Goal: Task Accomplishment & Management: Complete application form

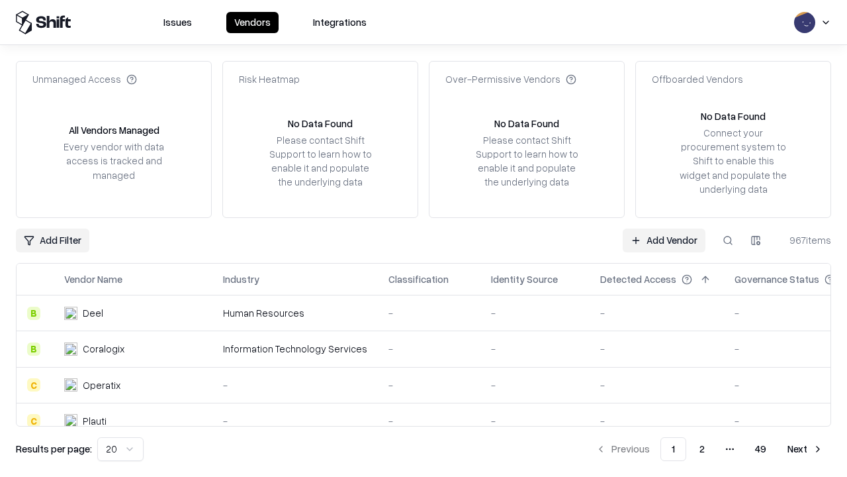
click at [664, 240] on link "Add Vendor" at bounding box center [664, 240] width 83 height 24
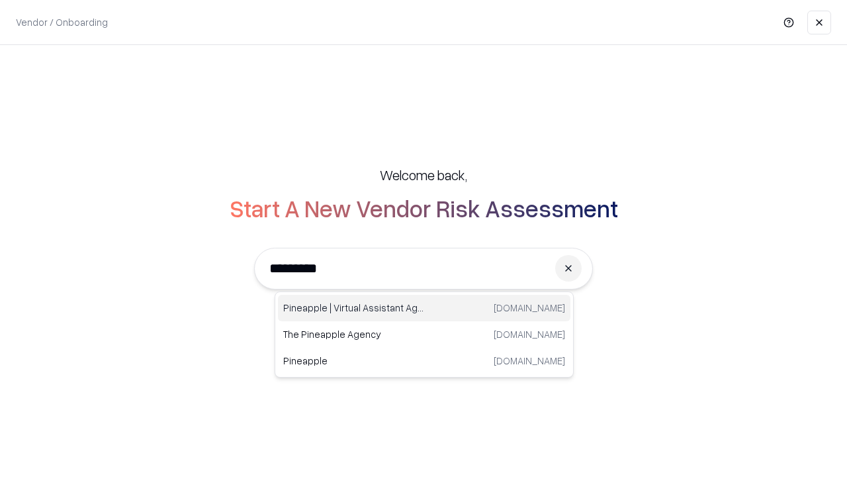
click at [424, 308] on div "Pineapple | Virtual Assistant Agency [DOMAIN_NAME]" at bounding box center [424, 308] width 293 height 26
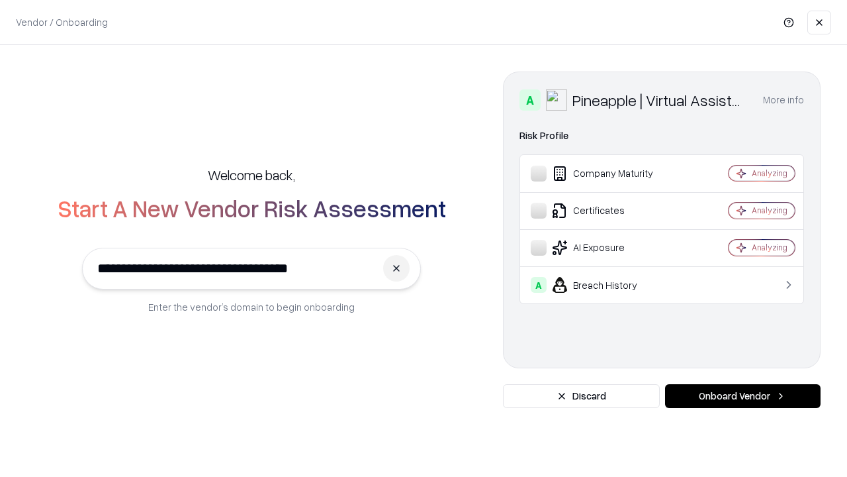
type input "**********"
click at [743, 396] on button "Onboard Vendor" at bounding box center [743, 396] width 156 height 24
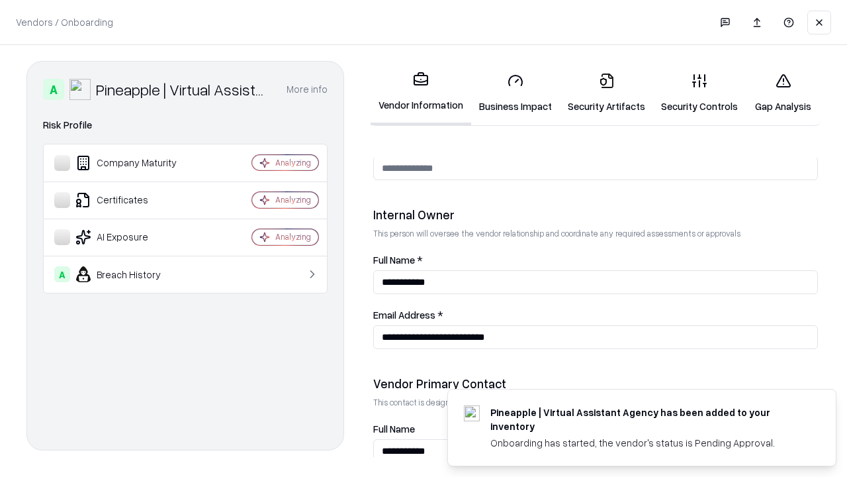
scroll to position [686, 0]
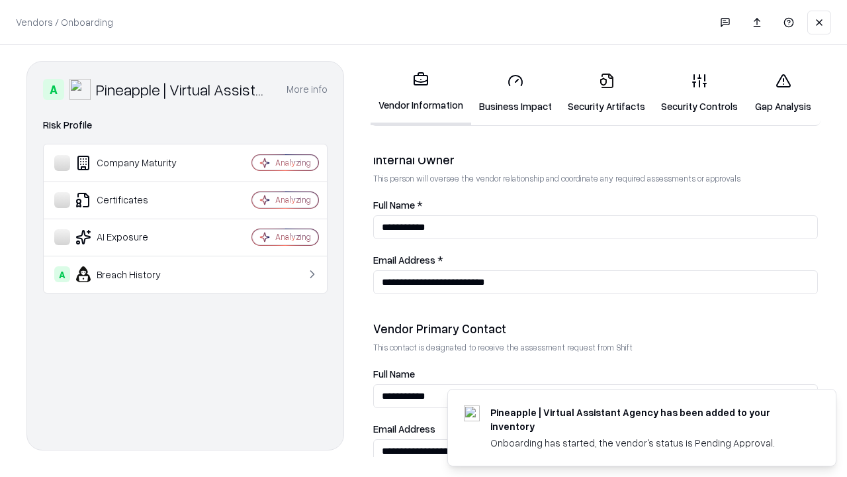
click at [516, 93] on link "Business Impact" at bounding box center [515, 93] width 89 height 62
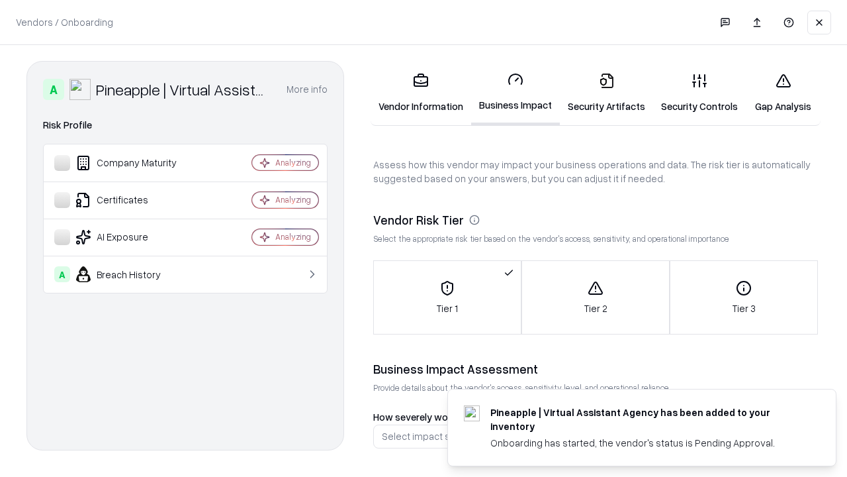
click at [783, 93] on link "Gap Analysis" at bounding box center [783, 93] width 75 height 62
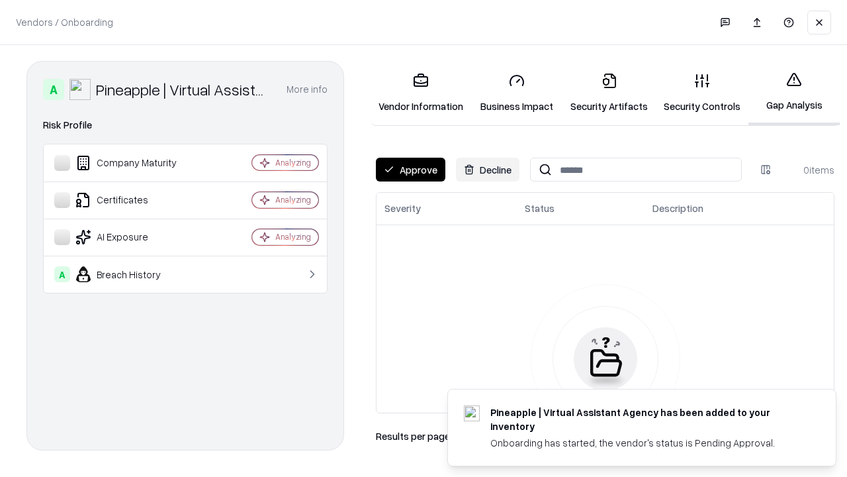
click at [410, 169] on button "Approve" at bounding box center [411, 170] width 70 height 24
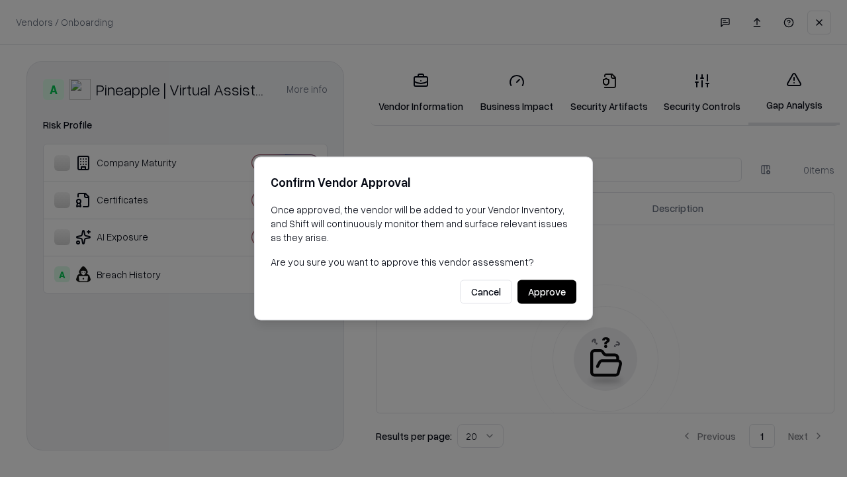
click at [547, 291] on button "Approve" at bounding box center [547, 292] width 59 height 24
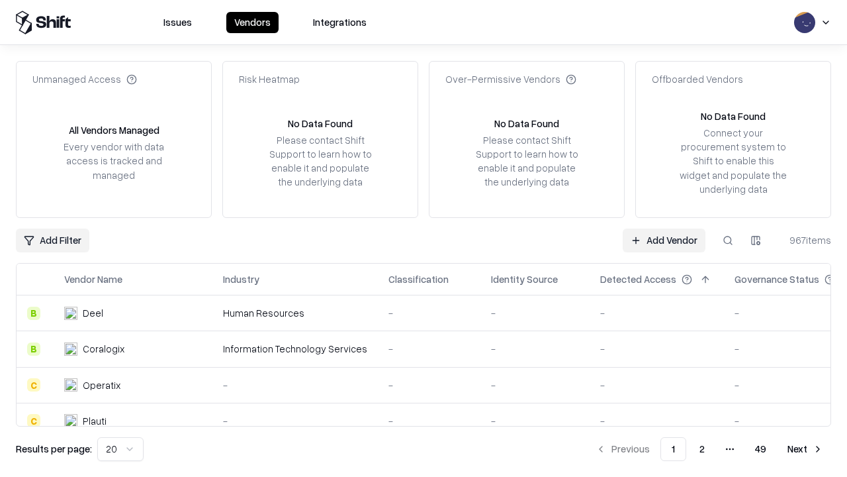
type input "**********"
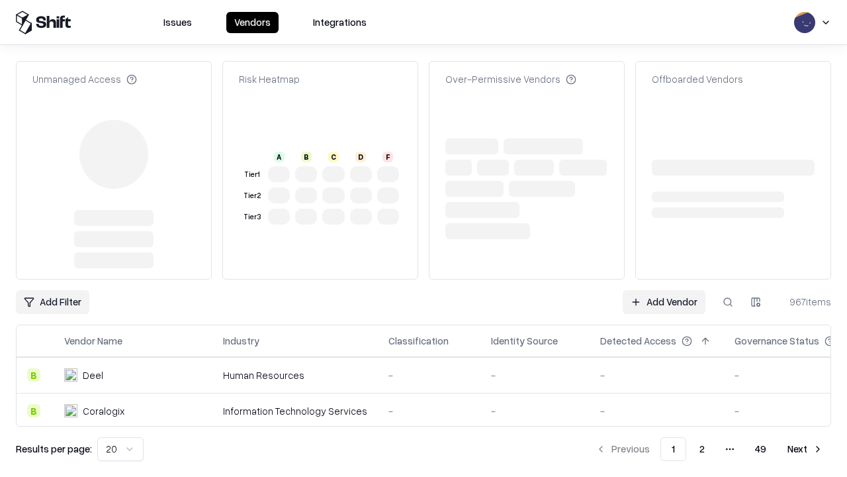
click at [664, 290] on link "Add Vendor" at bounding box center [664, 302] width 83 height 24
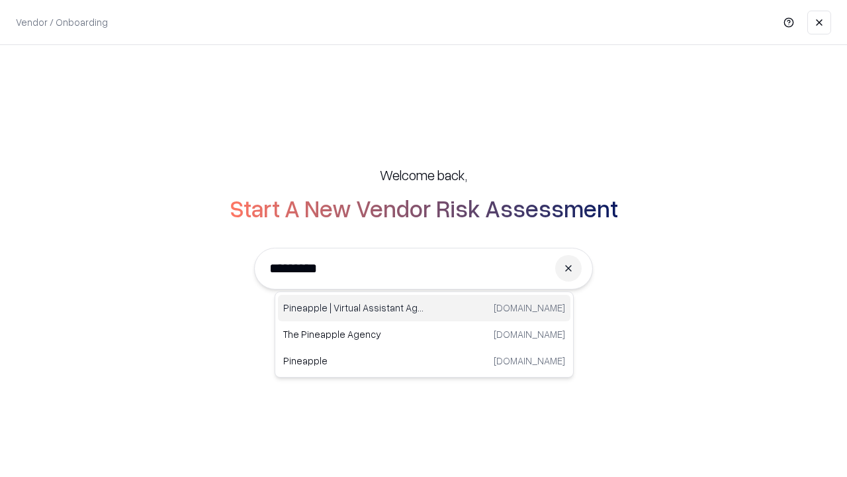
click at [424, 308] on div "Pineapple | Virtual Assistant Agency [DOMAIN_NAME]" at bounding box center [424, 308] width 293 height 26
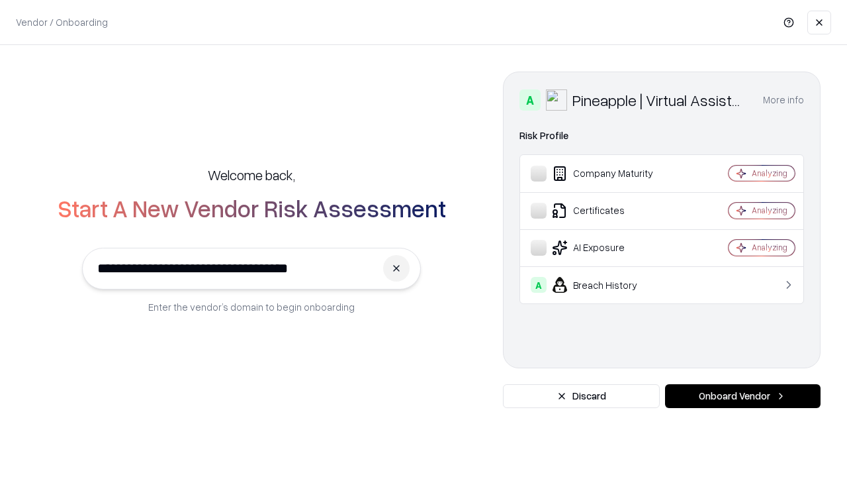
type input "**********"
click at [743, 396] on button "Onboard Vendor" at bounding box center [743, 396] width 156 height 24
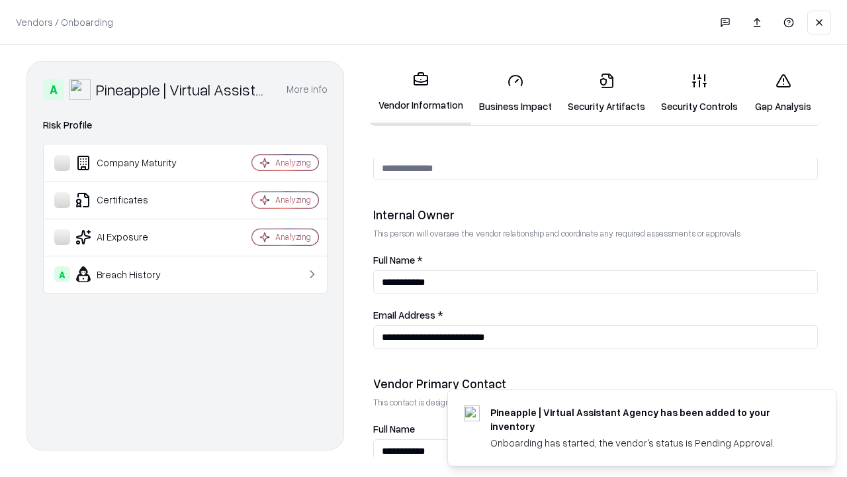
scroll to position [686, 0]
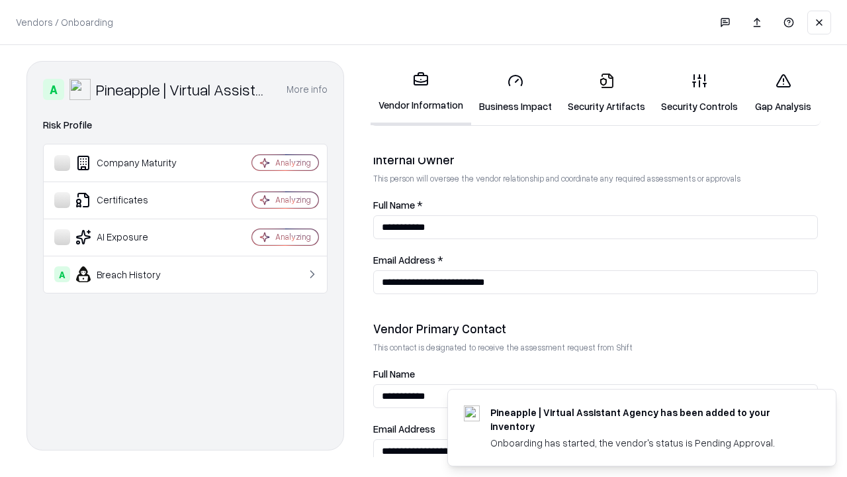
click at [783, 93] on link "Gap Analysis" at bounding box center [783, 93] width 75 height 62
